Goal: Information Seeking & Learning: Learn about a topic

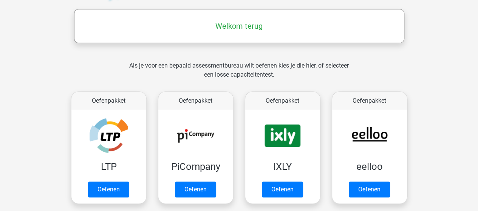
scroll to position [113, 0]
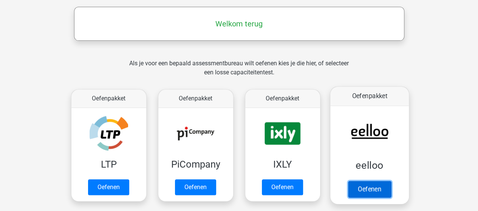
click at [375, 190] on link "Oefenen" at bounding box center [369, 189] width 43 height 17
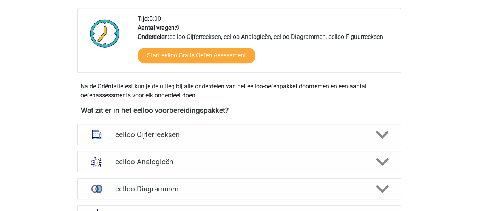
scroll to position [189, 0]
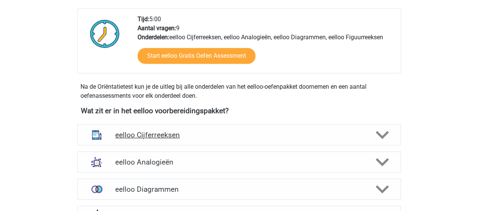
click at [160, 135] on h4 "eelloo Cijferreeksen" at bounding box center [239, 135] width 248 height 9
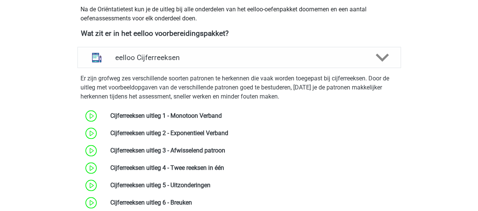
scroll to position [265, 0]
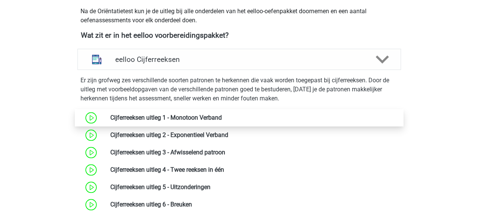
click at [222, 115] on link at bounding box center [222, 117] width 0 height 7
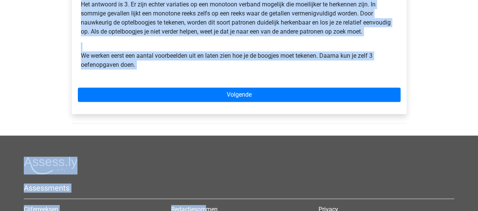
scroll to position [268, 0]
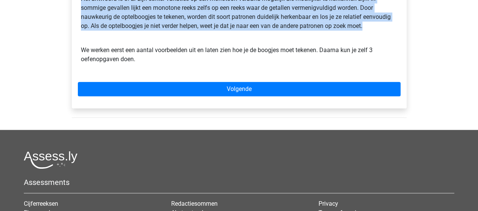
drag, startPoint x: 81, startPoint y: 105, endPoint x: 370, endPoint y: 26, distance: 299.5
copy div "Cijferreeksen uitleg 1 - Monotoon Verband Bij een monotoon verband zijn de stap…"
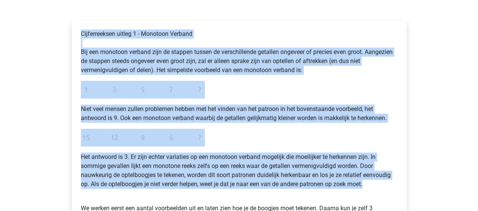
scroll to position [117, 0]
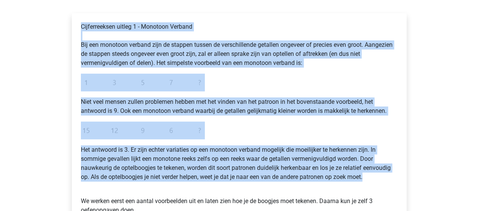
click at [226, 80] on div "Cijferreeksen uitleg 1 - Monotoon Verband Bij een monotoon verband zijn de stap…" at bounding box center [239, 121] width 323 height 205
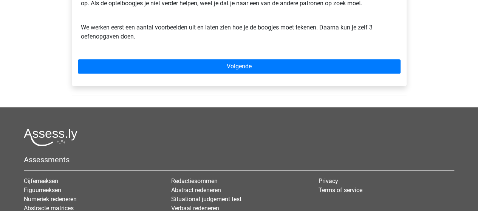
scroll to position [303, 0]
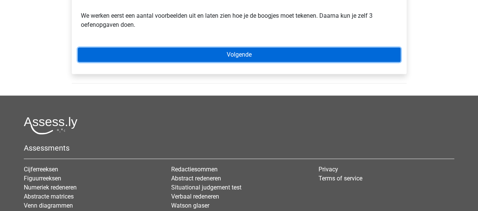
click at [243, 56] on link "Volgende" at bounding box center [239, 55] width 323 height 14
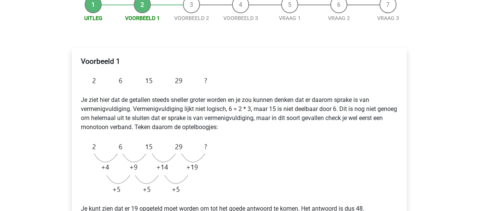
scroll to position [151, 0]
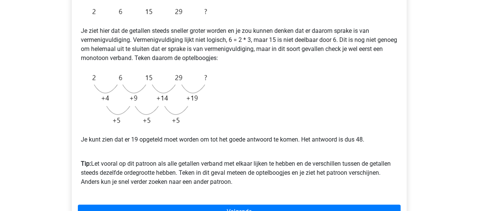
click at [172, 86] on img at bounding box center [146, 99] width 130 height 61
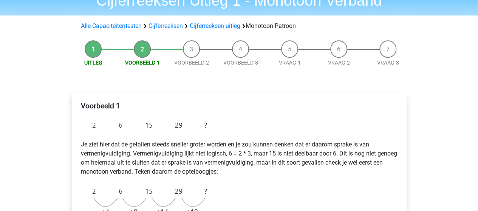
scroll to position [0, 0]
